Goal: Complete application form

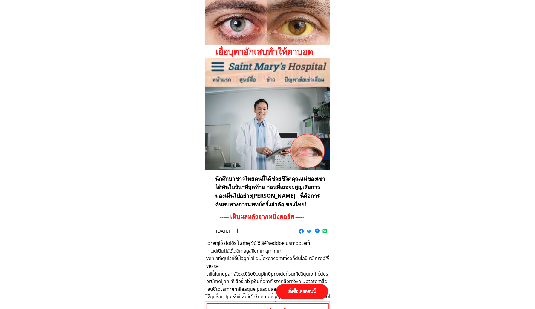
click at [311, 296] on p "สั่งซื้อเลยตอนนี้" at bounding box center [302, 291] width 52 height 15
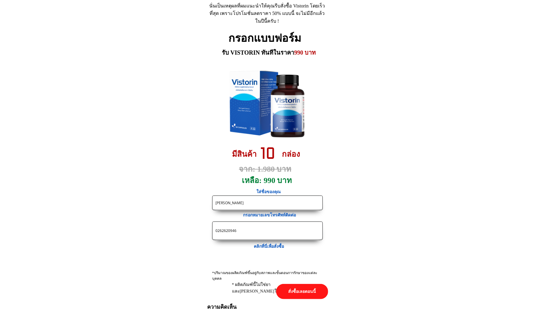
click at [265, 224] on input "0262620946" at bounding box center [267, 231] width 107 height 18
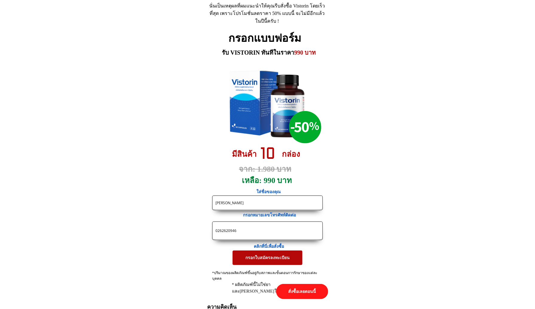
click at [265, 224] on input "0262620946" at bounding box center [267, 231] width 107 height 18
paste input "948916999"
type input "0948916999"
click at [260, 199] on input "[PERSON_NAME]" at bounding box center [267, 203] width 107 height 14
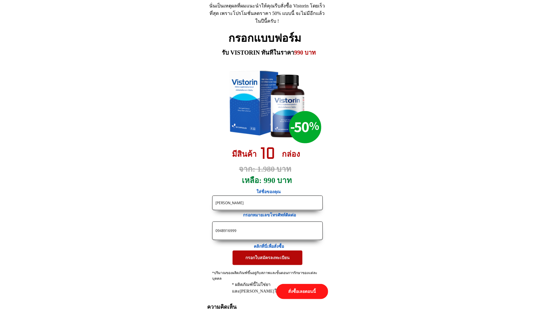
click at [260, 199] on input "[PERSON_NAME]" at bounding box center [267, 203] width 107 height 14
paste input "[PERSON_NAME]"
type input "[PERSON_NAME]"
click at [262, 259] on p "กรอกใบสมัครลงทะเบียน" at bounding box center [267, 258] width 70 height 14
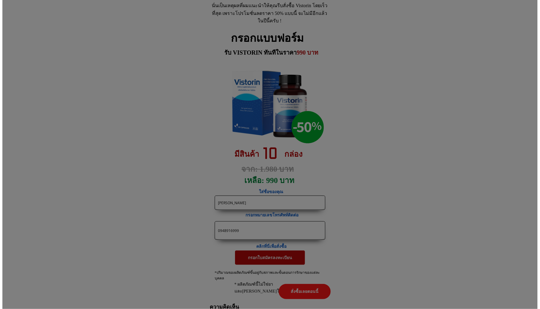
scroll to position [0, 0]
